Goal: Navigation & Orientation: Find specific page/section

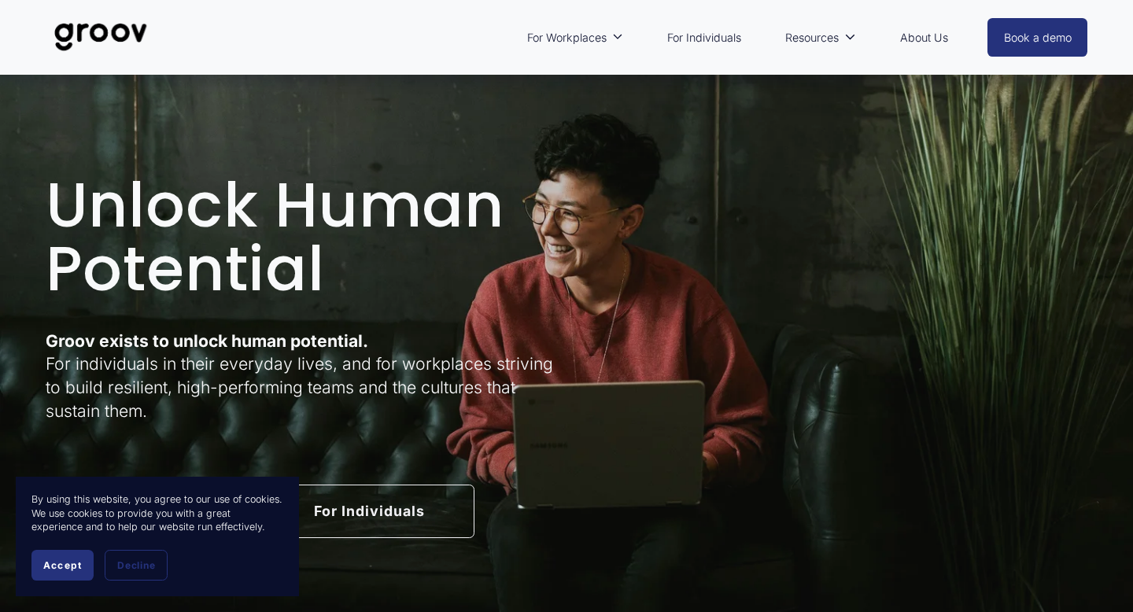
click at [923, 35] on div at bounding box center [566, 306] width 1133 height 612
click at [930, 37] on link "About Us" at bounding box center [924, 38] width 64 height 36
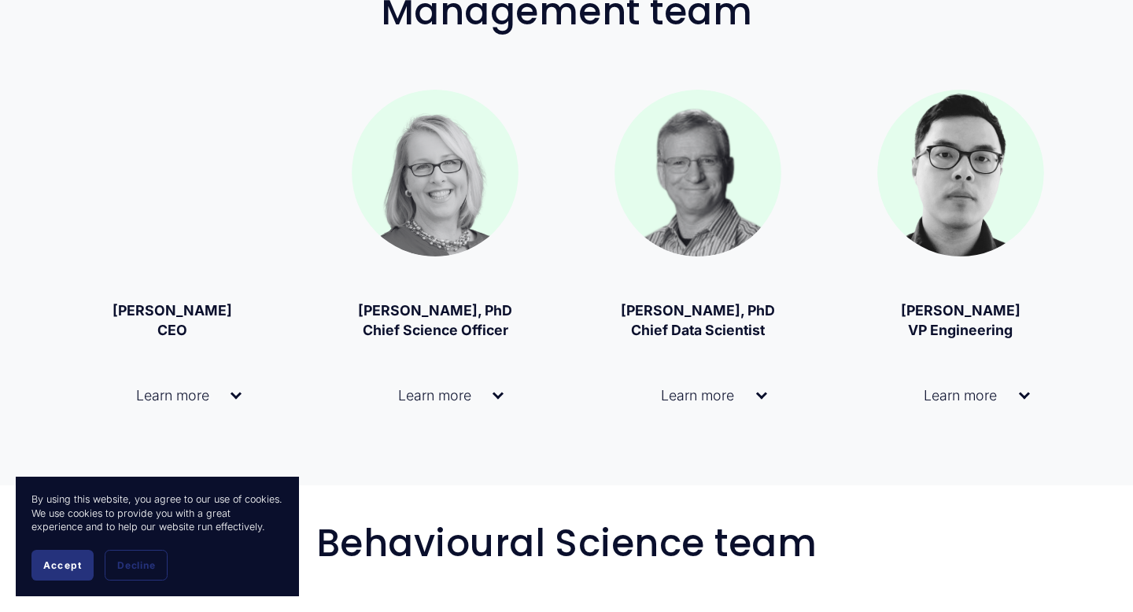
scroll to position [1062, 0]
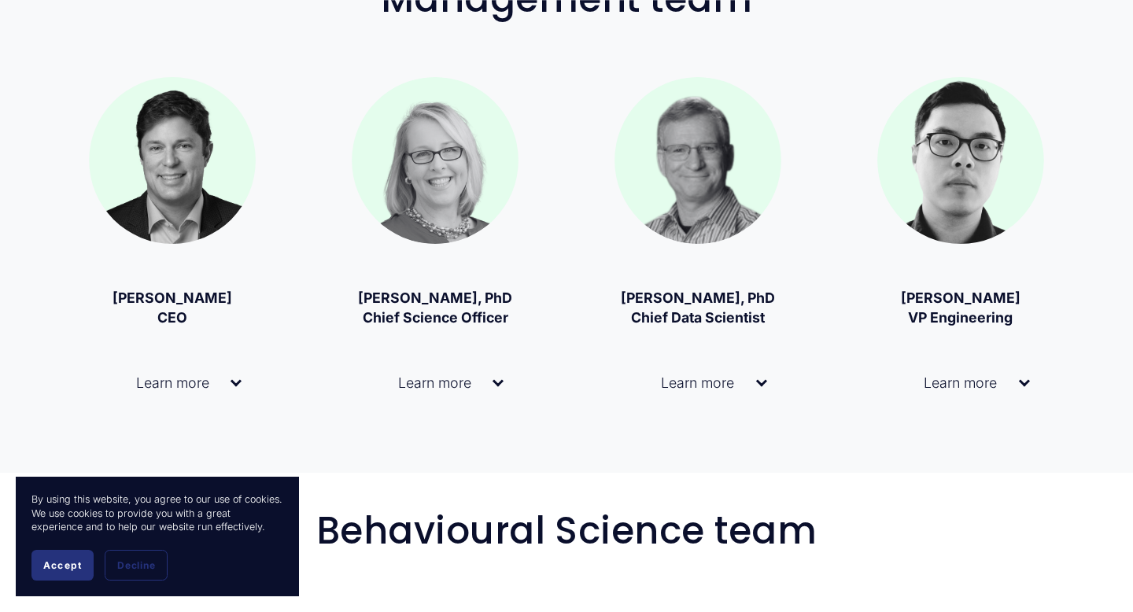
click at [211, 388] on span "Learn more" at bounding box center [166, 382] width 127 height 17
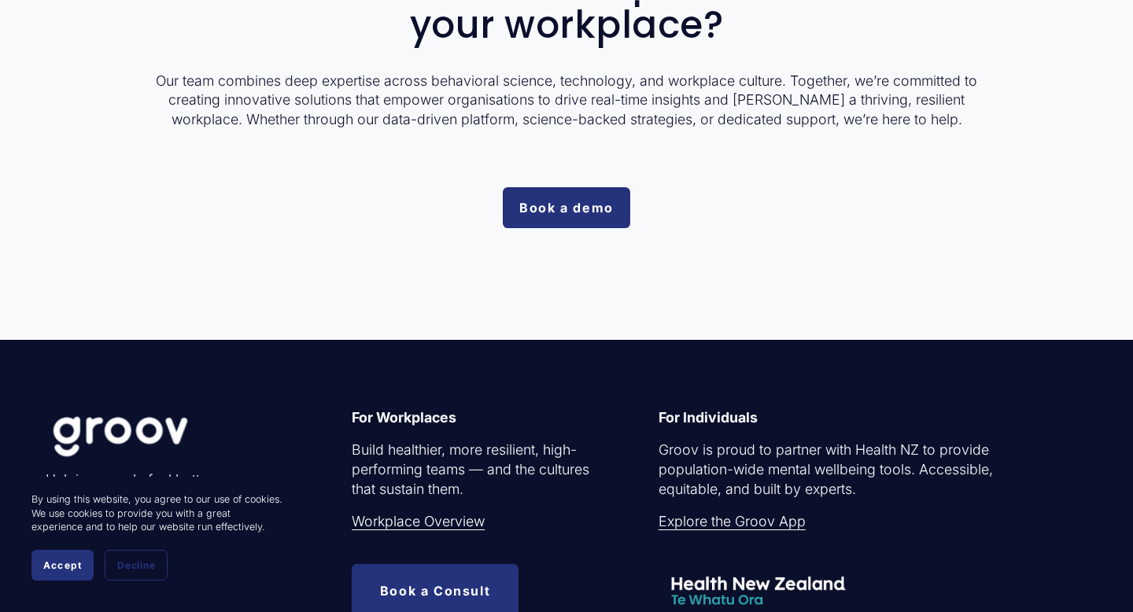
scroll to position [5304, 0]
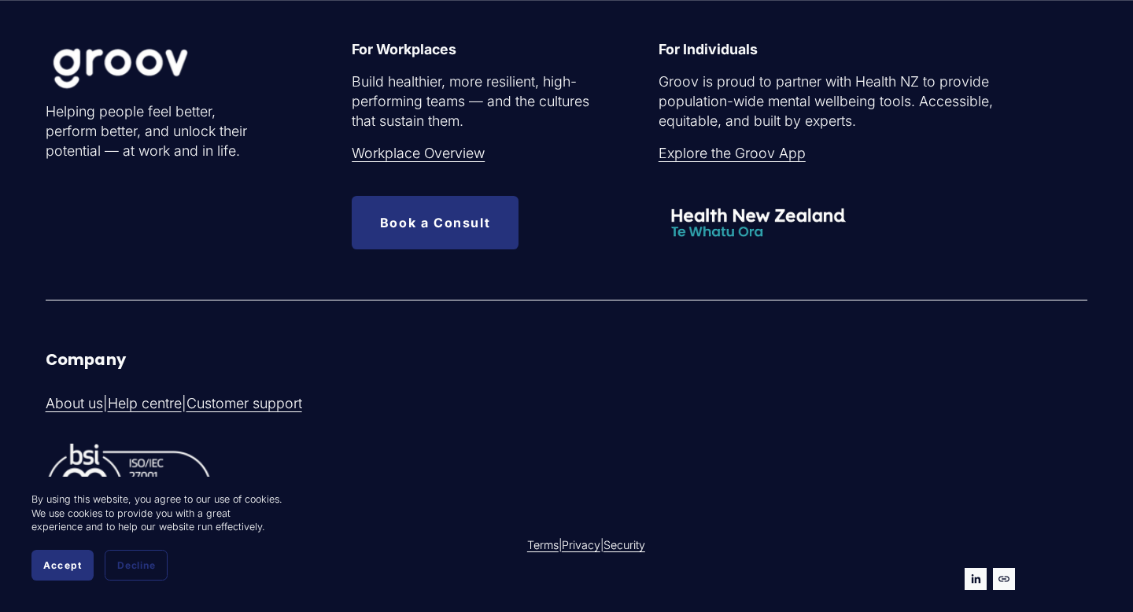
drag, startPoint x: 197, startPoint y: 437, endPoint x: 141, endPoint y: 437, distance: 55.9
click at [141, 537] on p "Copyright © 2024 Groov Ltd. All rights reserved" at bounding box center [304, 545] width 517 height 16
copy p "Groov Ltd."
